Goal: Information Seeking & Learning: Learn about a topic

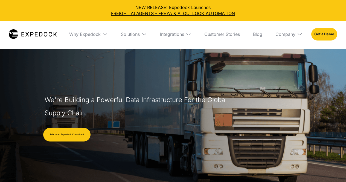
select select
click at [88, 30] on div "Why Expedock" at bounding box center [88, 34] width 47 height 26
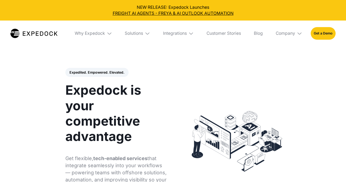
select select
click at [98, 34] on div "Why Expedock" at bounding box center [90, 33] width 30 height 5
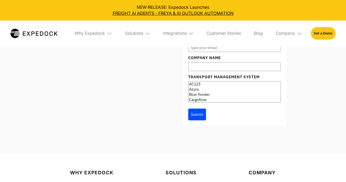
scroll to position [2198, 0]
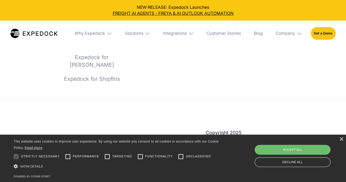
drag, startPoint x: 347, startPoint y: 17, endPoint x: 348, endPoint y: 190, distance: 172.7
click at [341, 140] on div "×" at bounding box center [341, 139] width 4 height 4
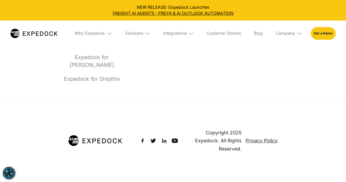
click at [288, 39] on div "Company" at bounding box center [288, 33] width 35 height 26
click at [280, 55] on link "About Us" at bounding box center [288, 53] width 35 height 14
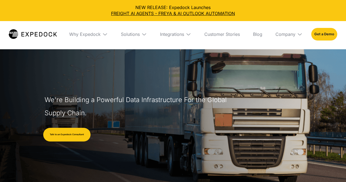
select select
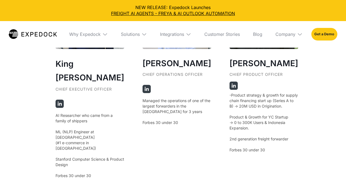
scroll to position [1029, 0]
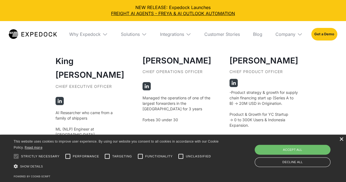
click at [339, 138] on div "×" at bounding box center [341, 139] width 4 height 4
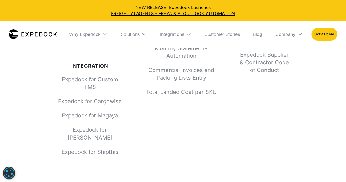
scroll to position [2487, 0]
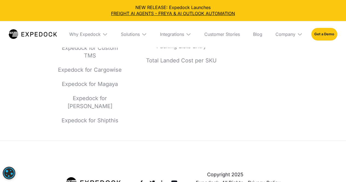
click at [143, 179] on img at bounding box center [141, 182] width 7 height 7
